Goal: Information Seeking & Learning: Understand process/instructions

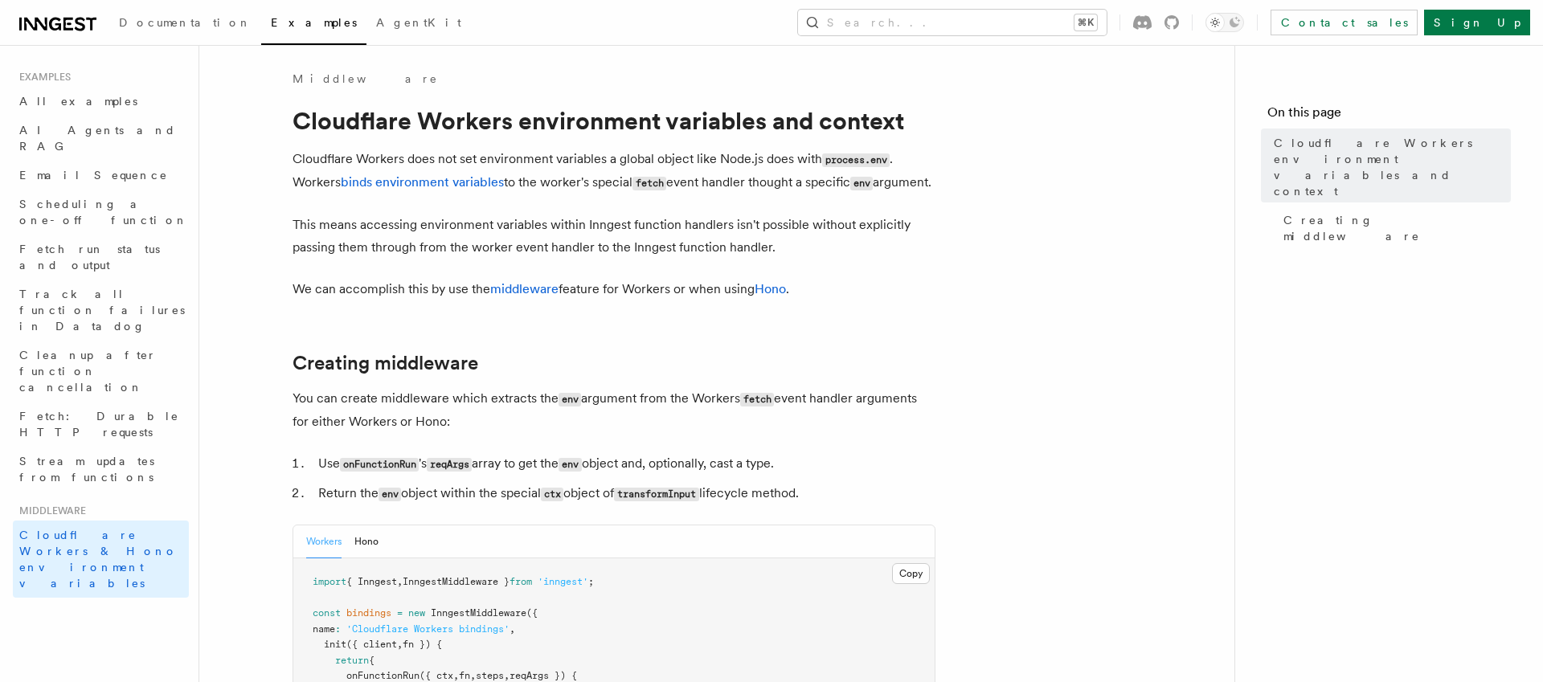
click at [302, 241] on p "This means accessing environment variables within Inngest function handlers isn…" at bounding box center [613, 236] width 643 height 45
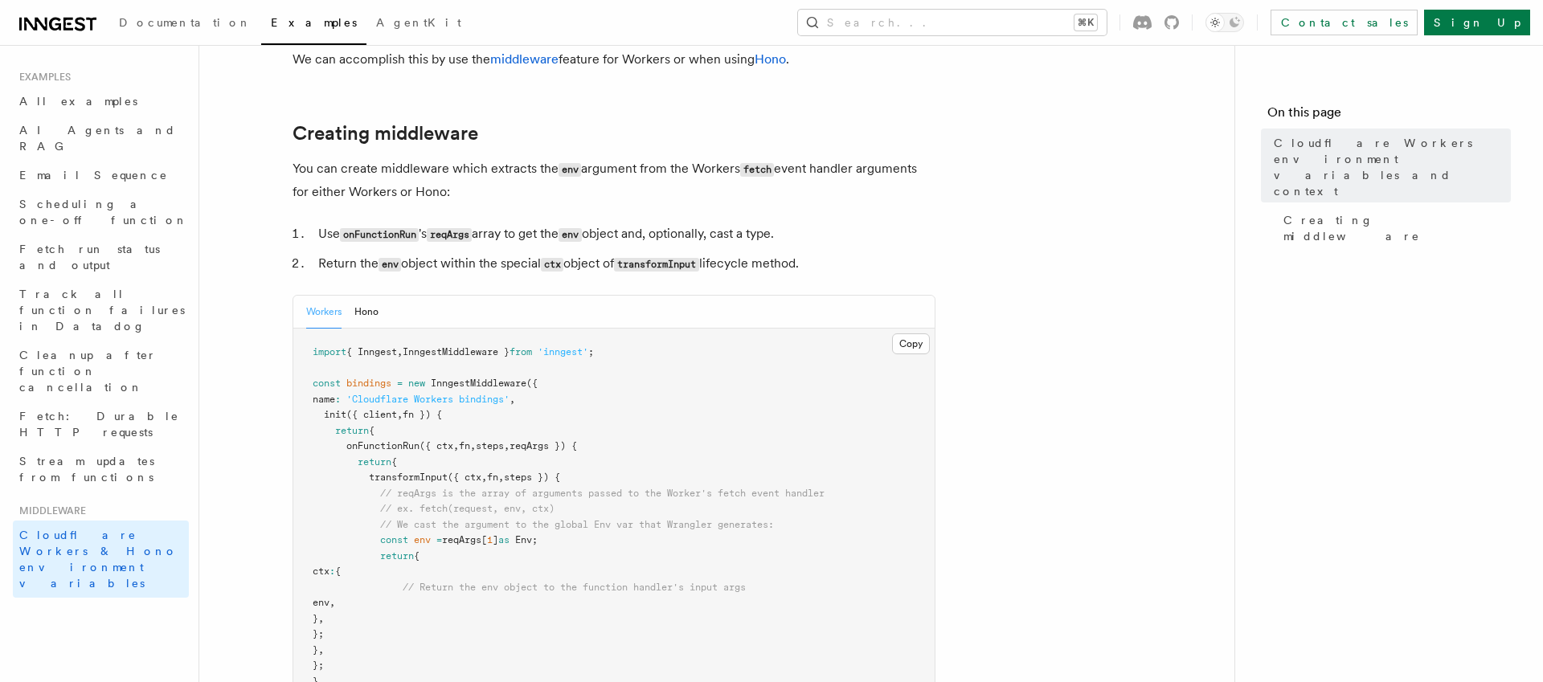
scroll to position [293, 0]
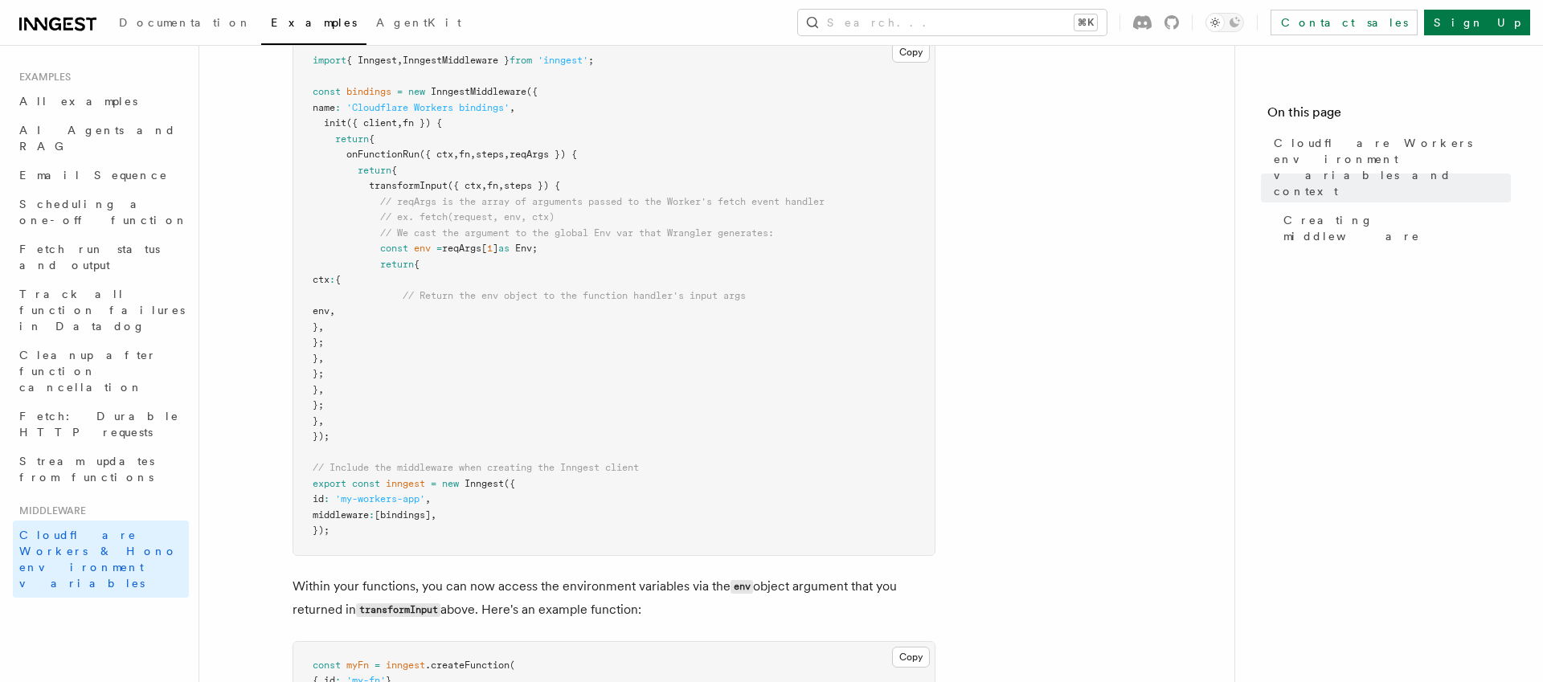
click at [278, 239] on article "Middleware Cloudflare Workers environment variables and context Cloudflare Work…" at bounding box center [716, 349] width 983 height 1601
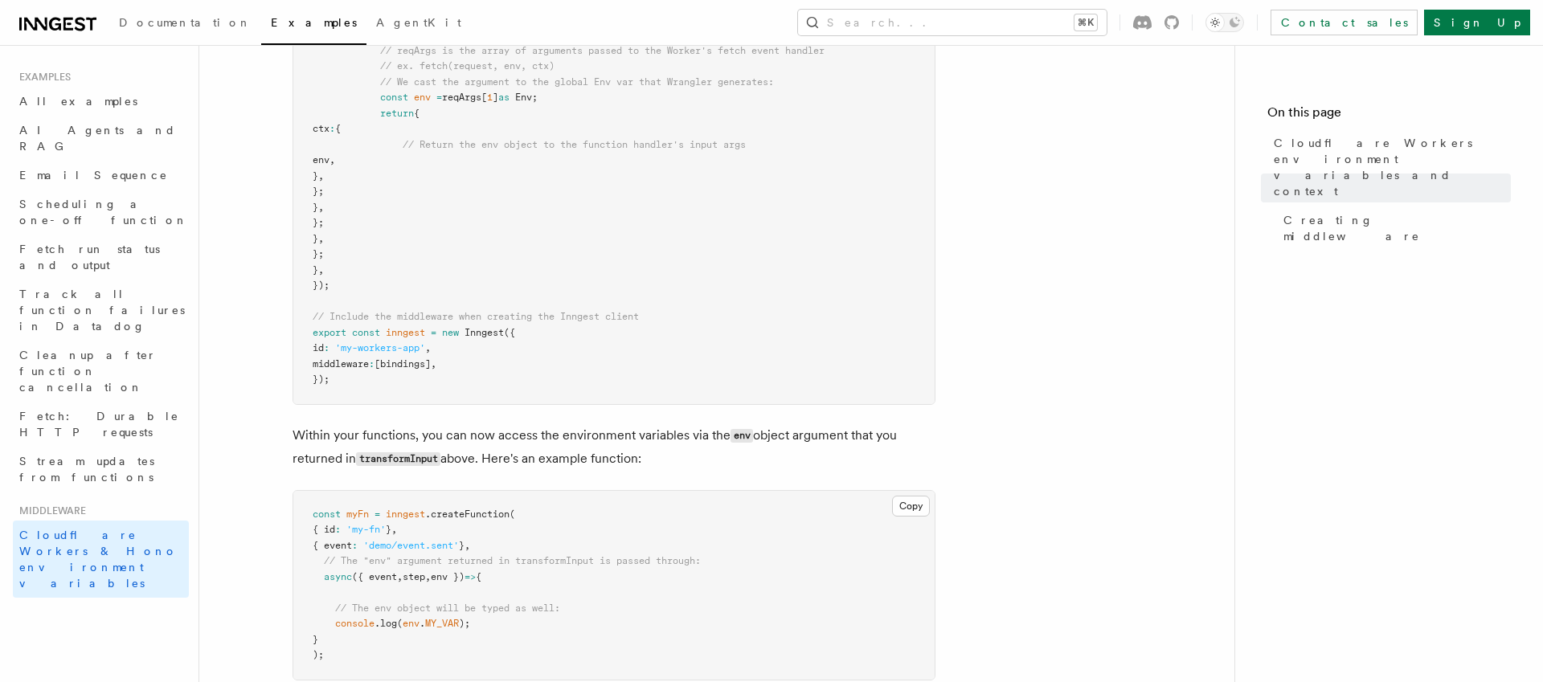
scroll to position [681, 0]
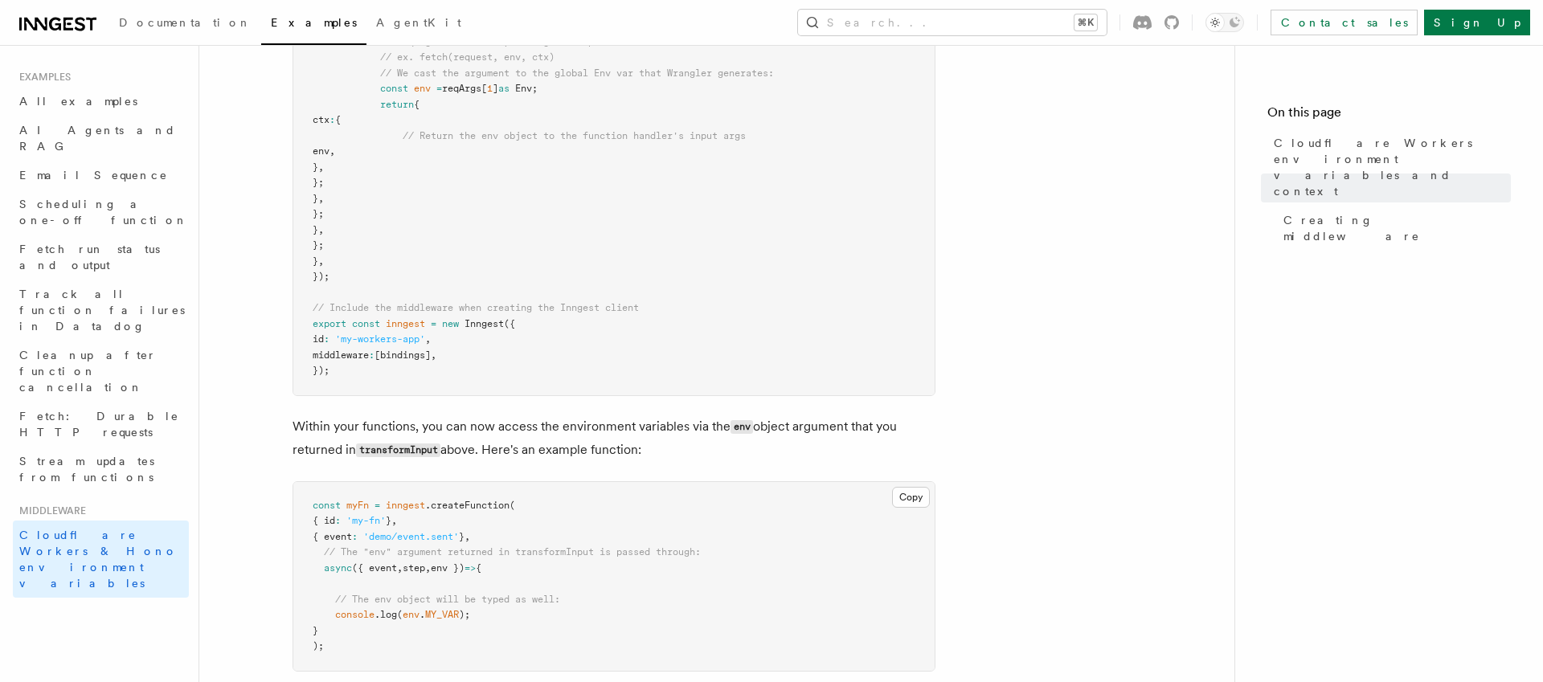
click at [279, 243] on article "Middleware Cloudflare Workers environment variables and context Cloudflare Work…" at bounding box center [716, 189] width 983 height 1601
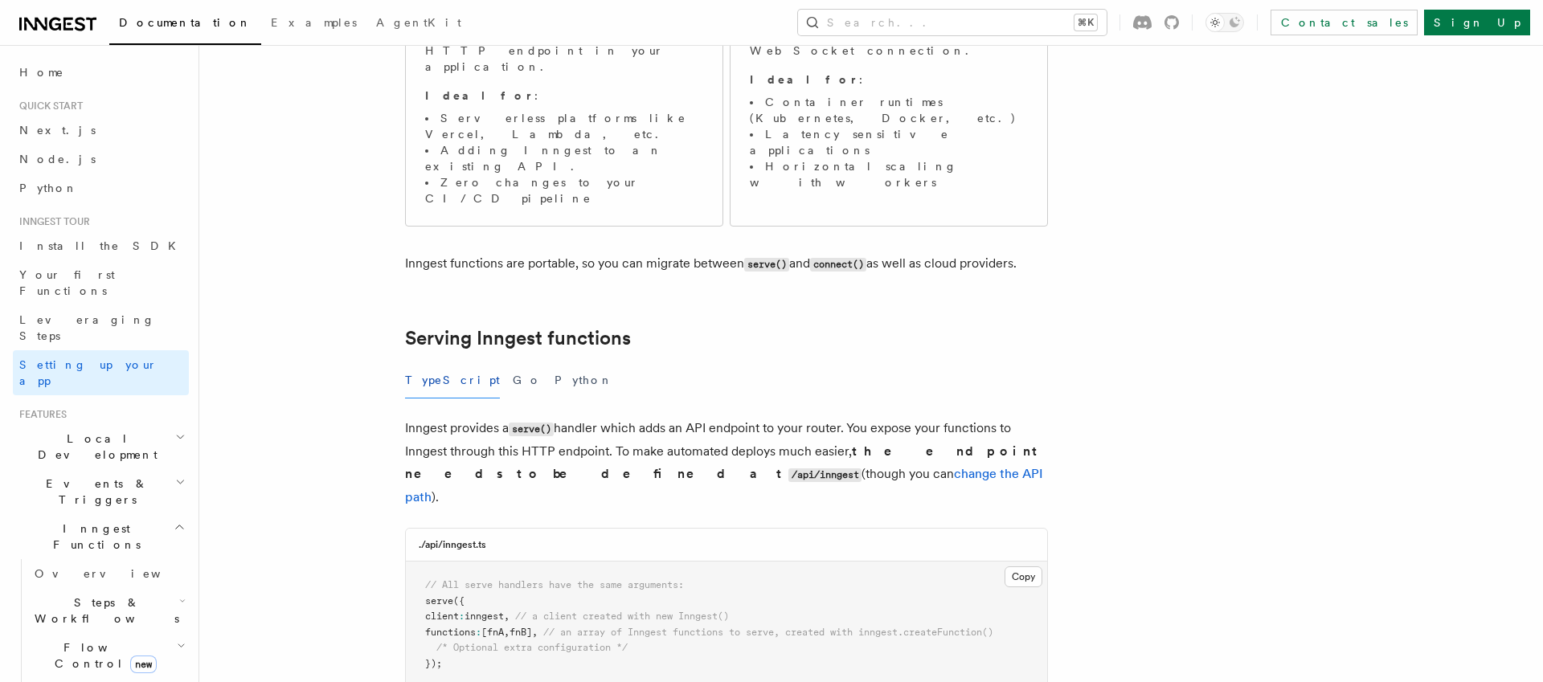
scroll to position [328, 0]
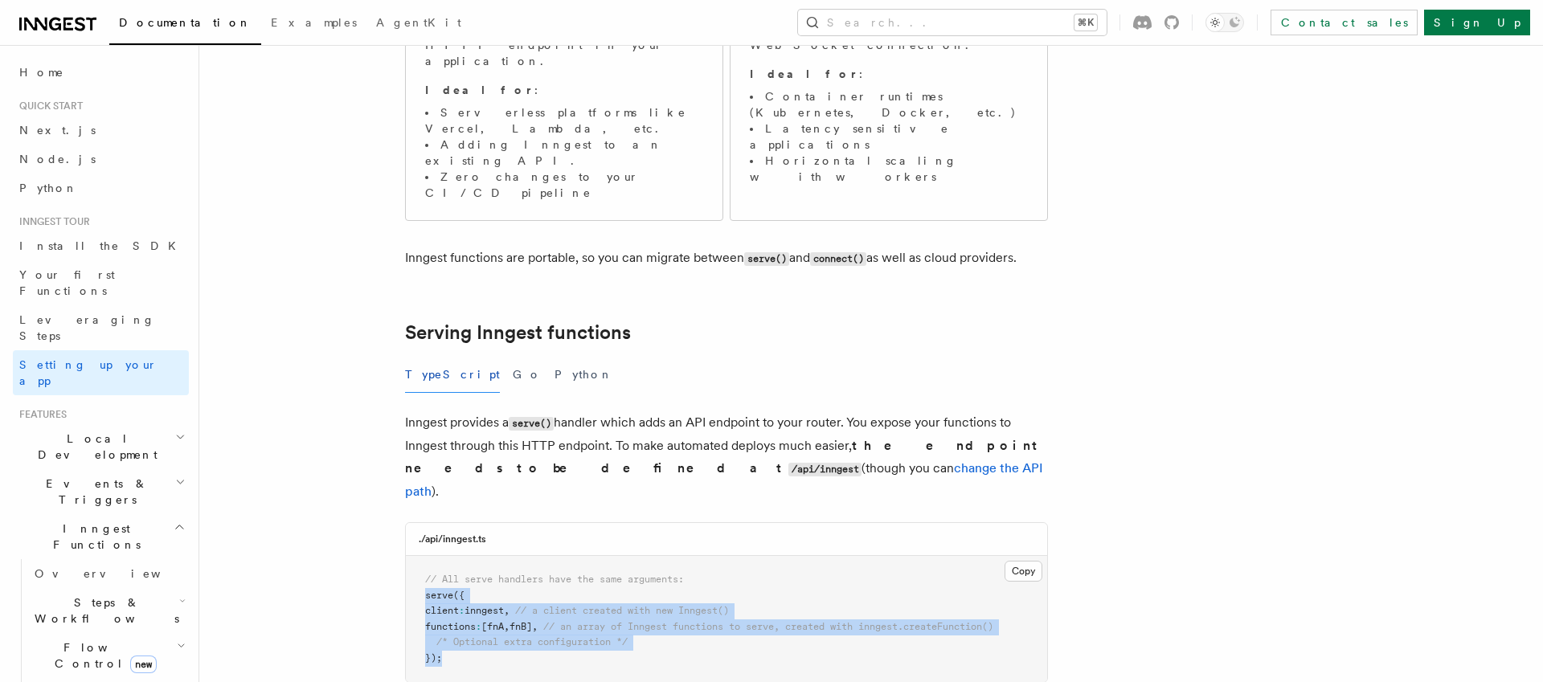
drag, startPoint x: 427, startPoint y: 495, endPoint x: 457, endPoint y: 557, distance: 68.6
click at [457, 557] on pre "// All serve handlers have the same arguments: serve ({ client : inngest , // a…" at bounding box center [726, 619] width 641 height 126
